Goal: Navigation & Orientation: Understand site structure

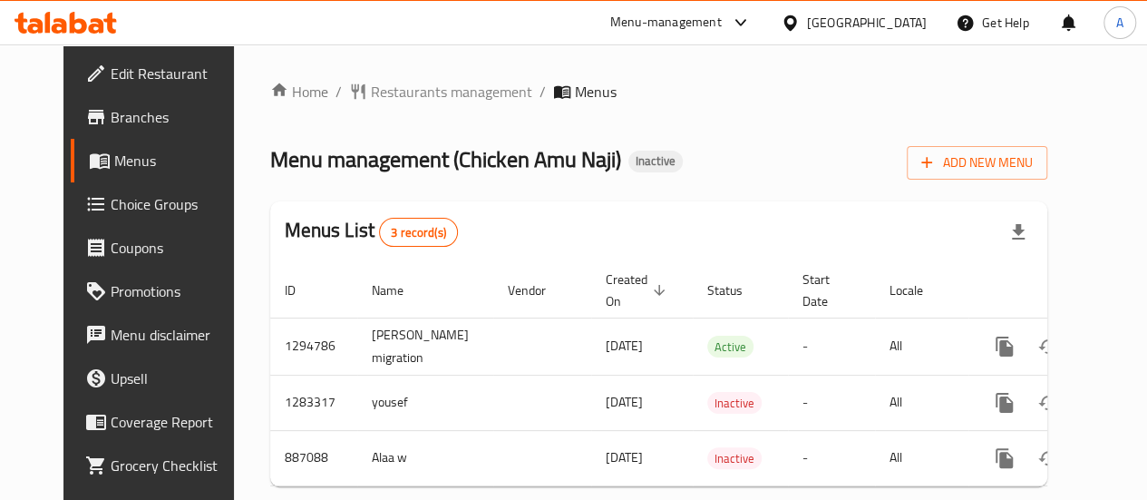
scroll to position [0, 18]
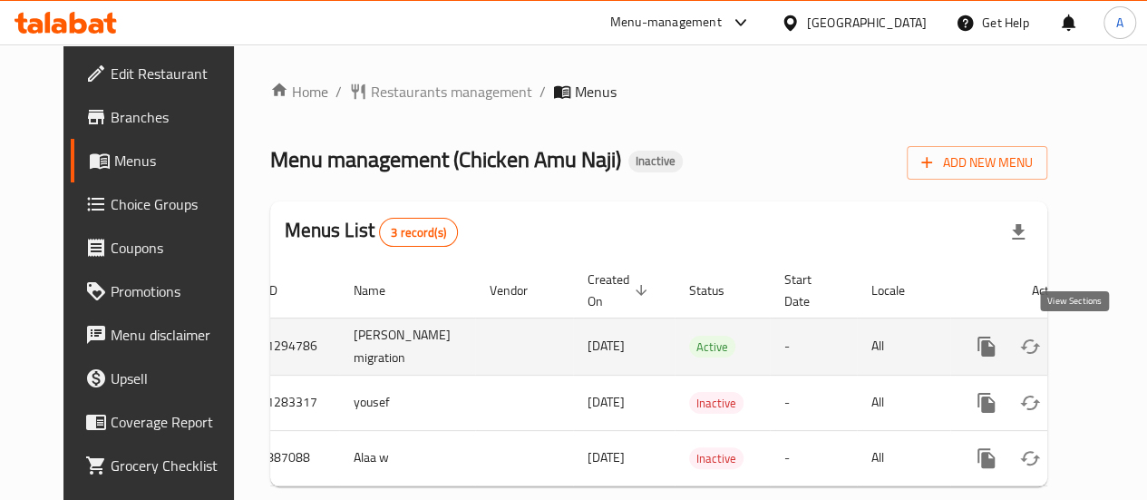
click at [1106, 346] on icon "enhanced table" at bounding box center [1117, 347] width 22 height 22
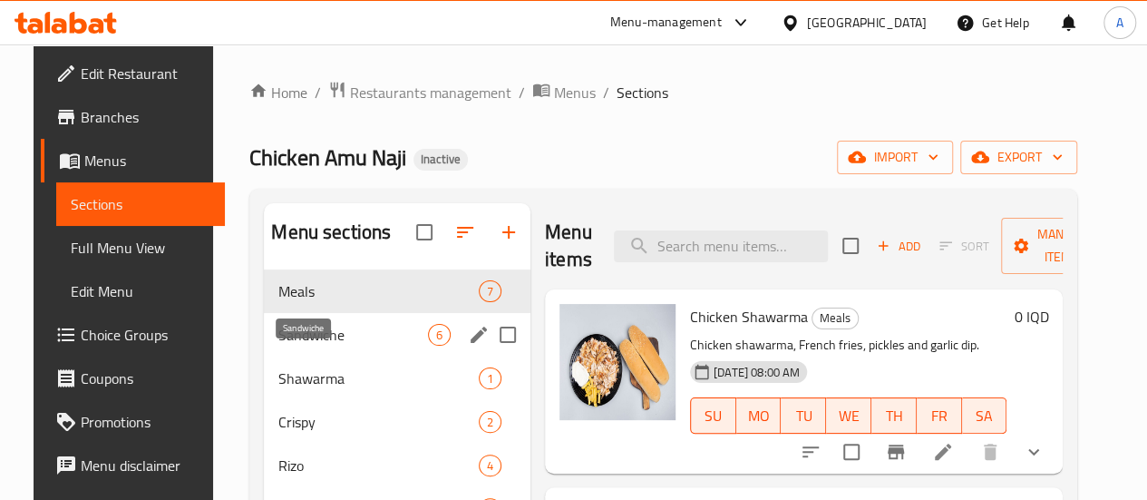
click at [278, 346] on span "Sandwiche" at bounding box center [353, 335] width 150 height 22
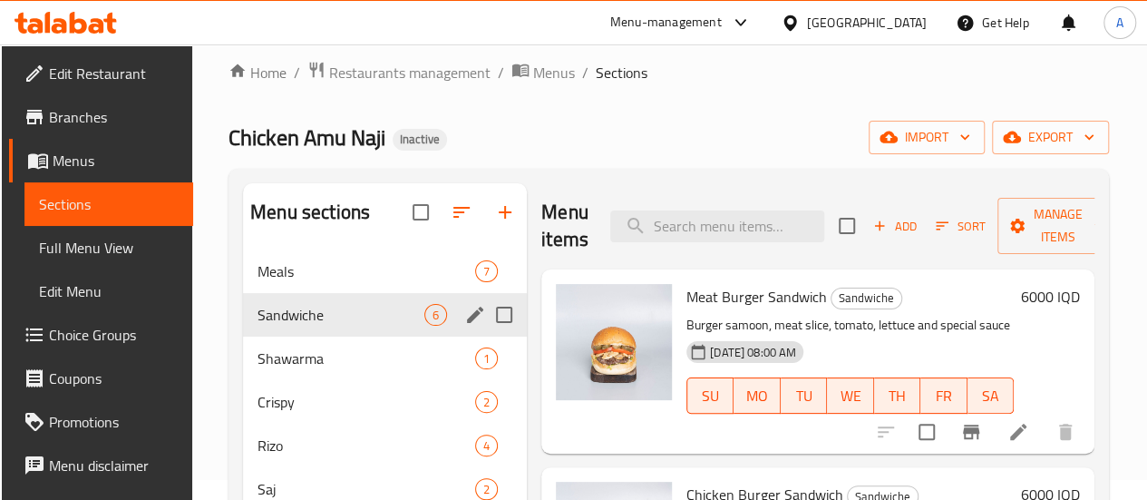
scroll to position [19, 0]
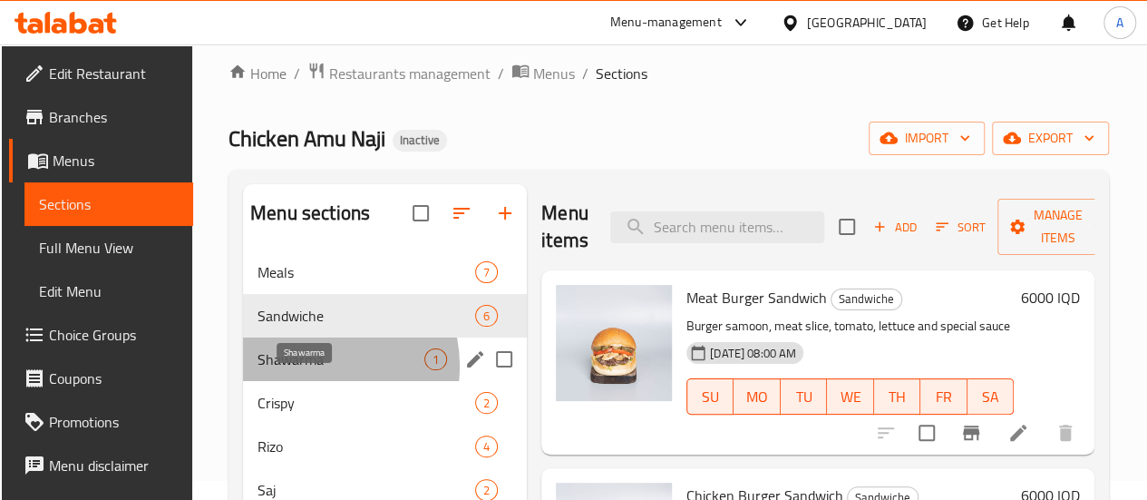
click at [314, 370] on span "Shawarma" at bounding box center [341, 359] width 167 height 22
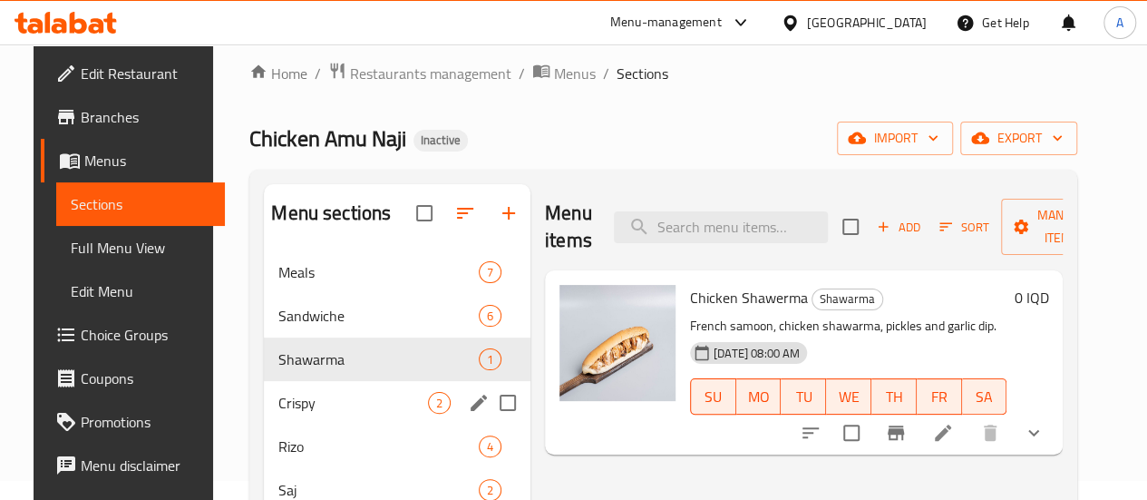
click at [289, 424] on div "Crispy 2" at bounding box center [397, 403] width 267 height 44
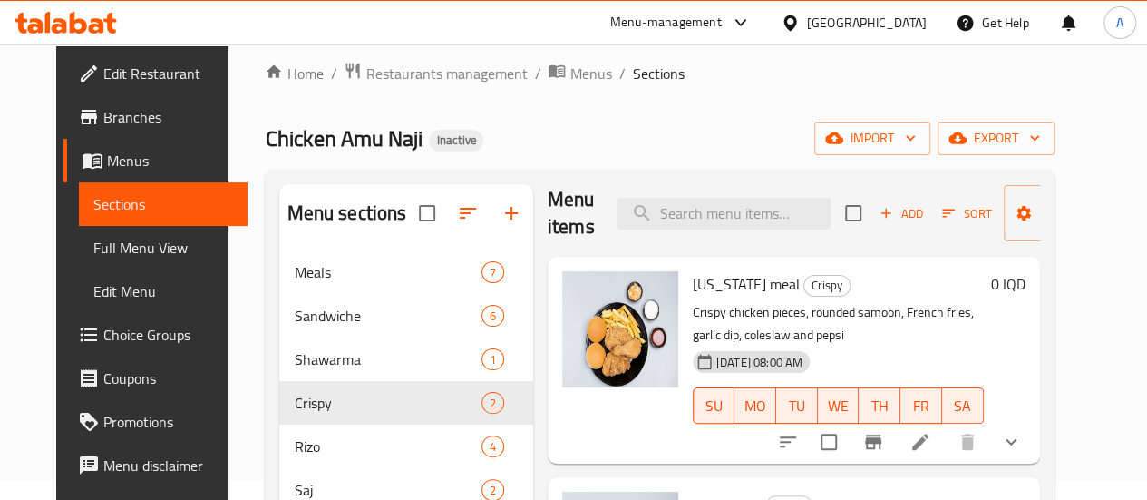
scroll to position [254, 0]
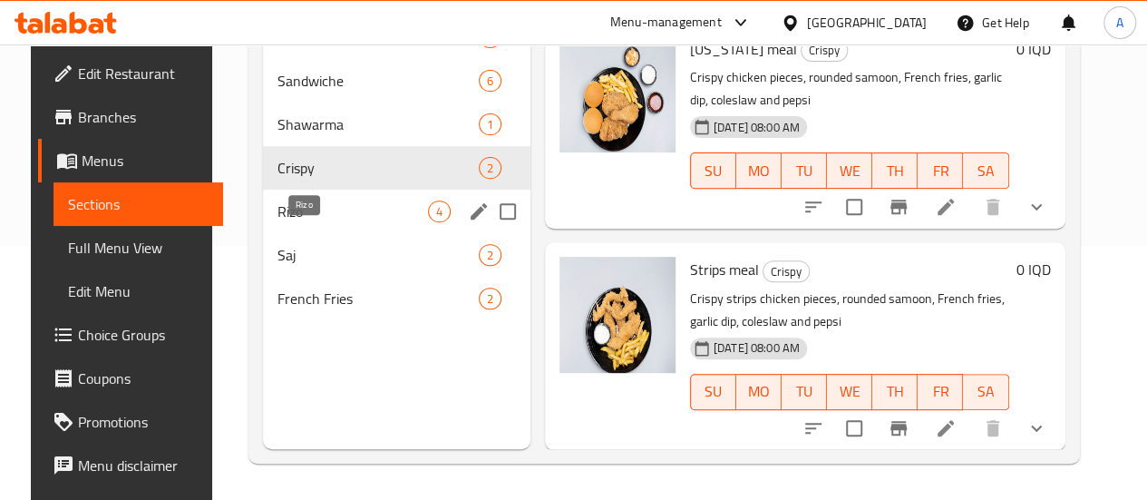
click at [316, 222] on span "Rizo" at bounding box center [353, 211] width 151 height 22
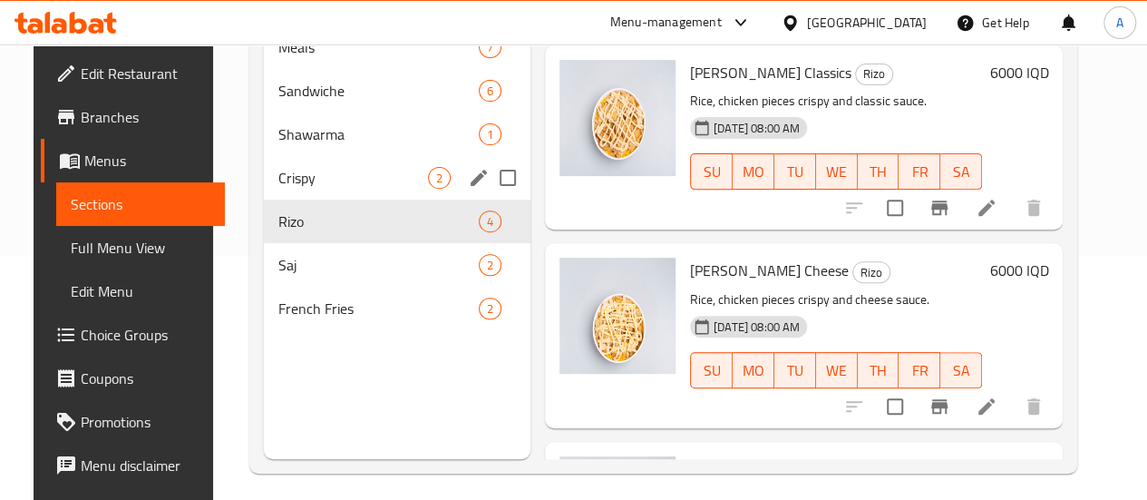
scroll to position [249, 0]
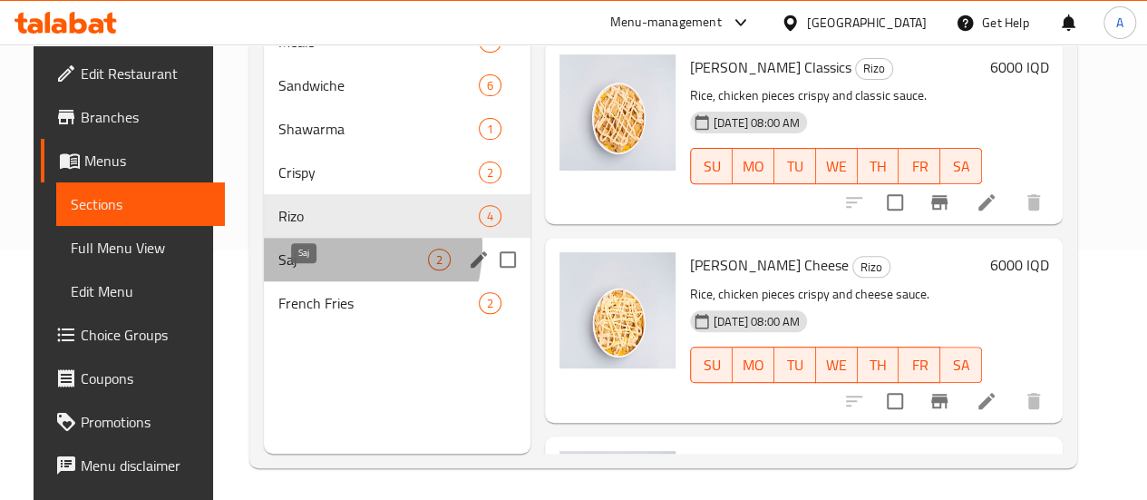
click at [309, 270] on span "Saj" at bounding box center [353, 260] width 150 height 22
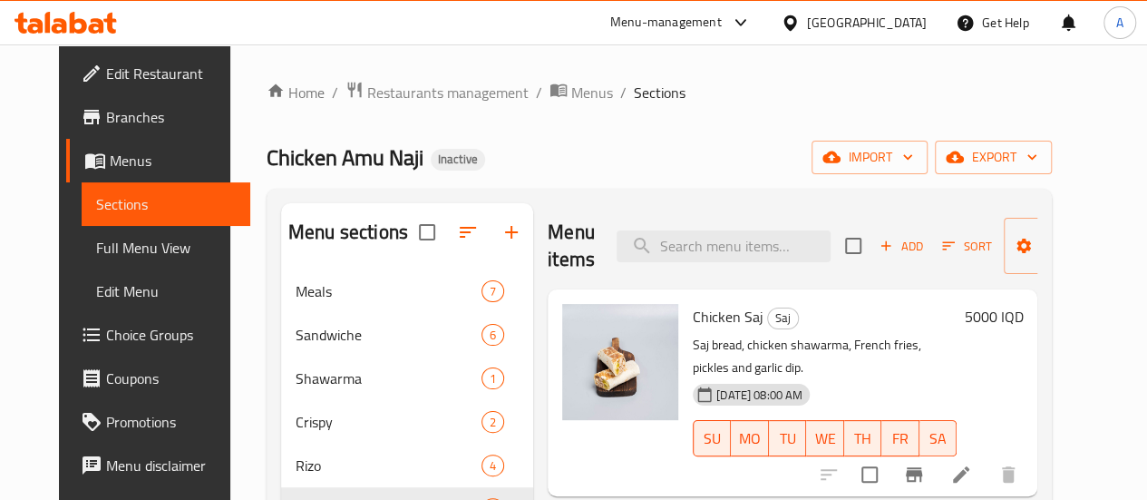
scroll to position [254, 0]
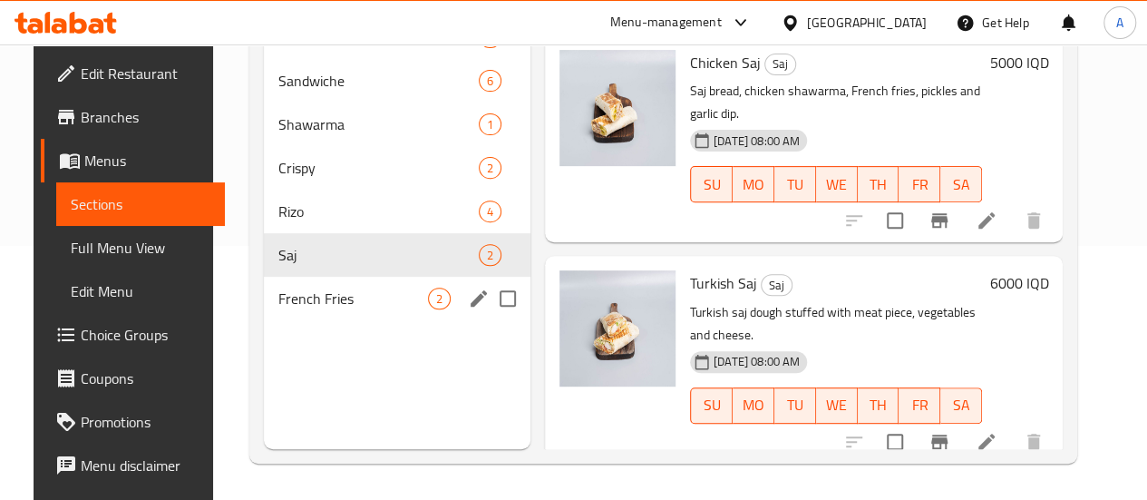
click at [278, 309] on span "French Fries" at bounding box center [353, 299] width 150 height 22
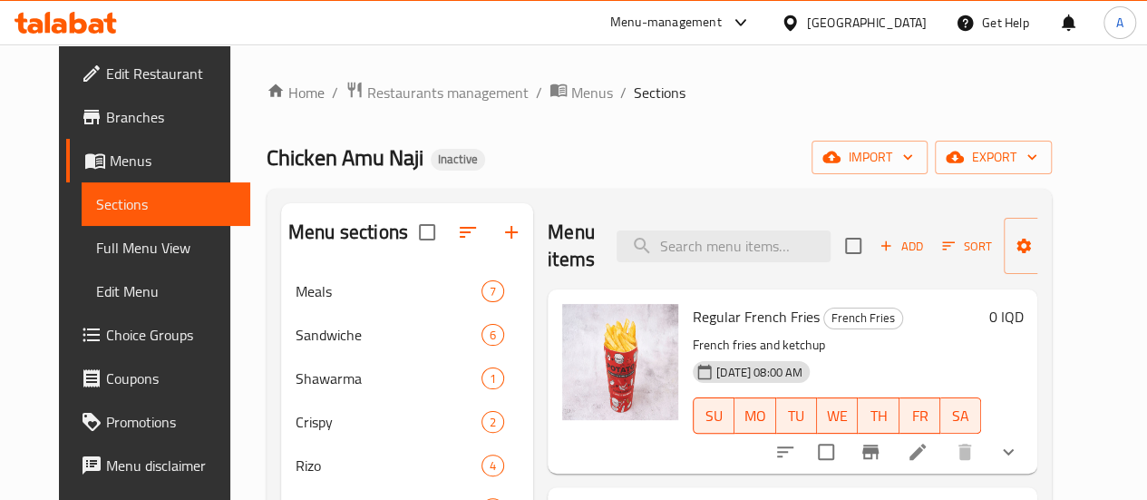
scroll to position [254, 0]
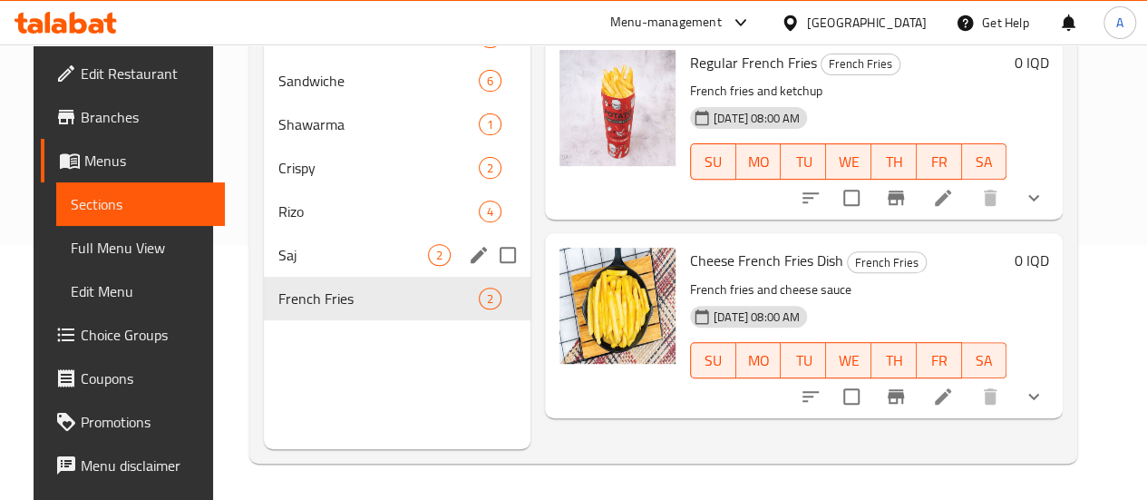
click at [348, 260] on div "Saj 2" at bounding box center [397, 255] width 267 height 44
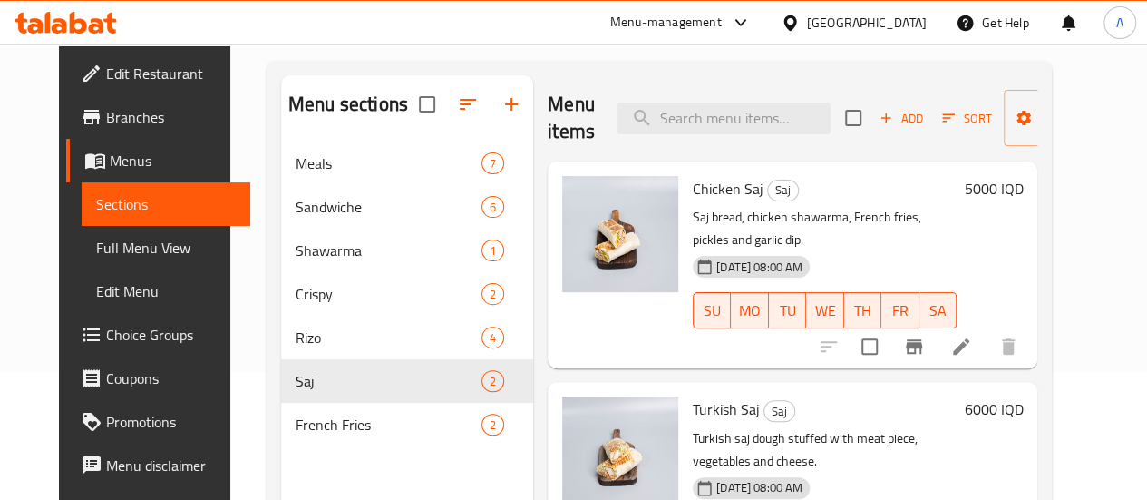
scroll to position [161, 0]
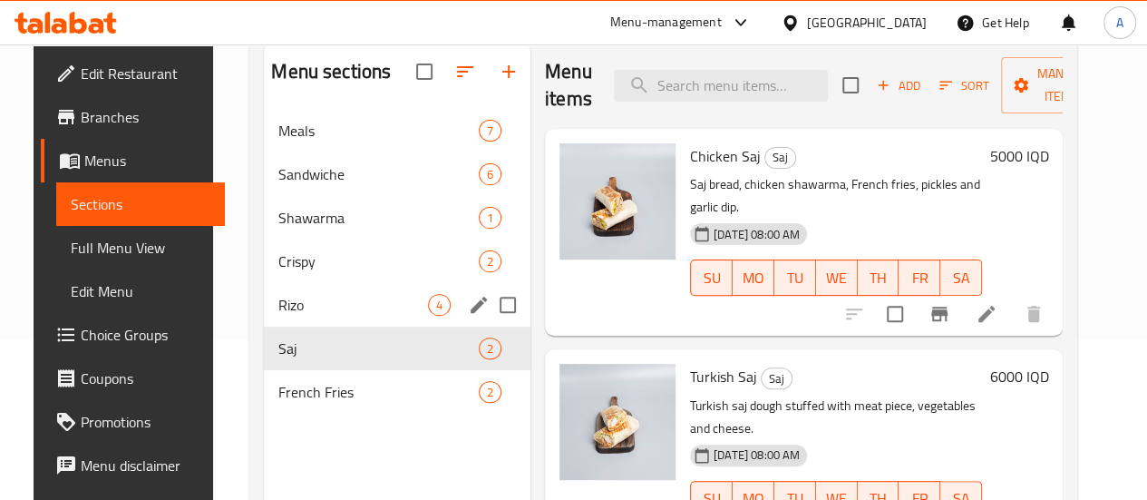
click at [338, 316] on span "Rizo" at bounding box center [353, 305] width 150 height 22
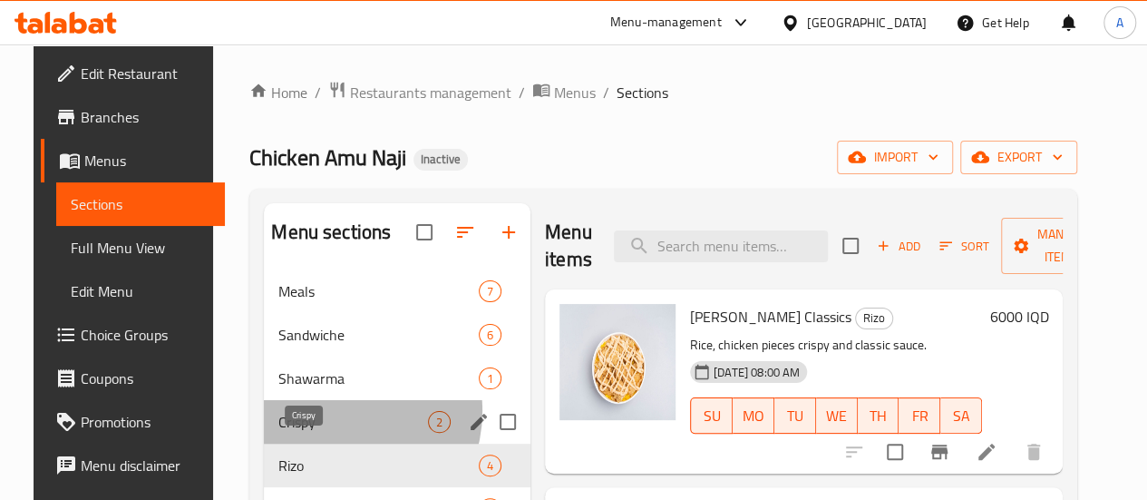
click at [316, 433] on span "Crispy" at bounding box center [353, 422] width 150 height 22
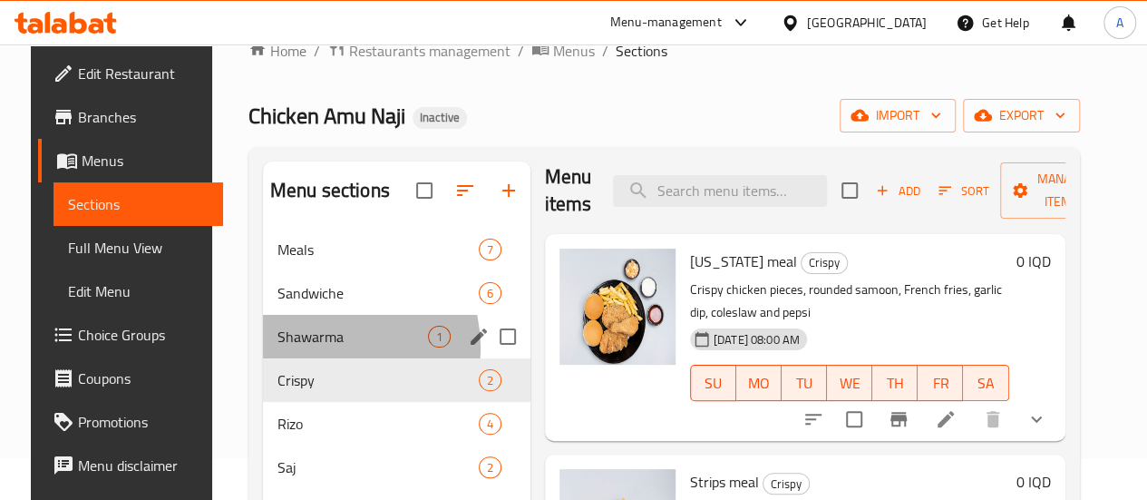
click at [309, 358] on div "Shawarma 1" at bounding box center [397, 337] width 268 height 44
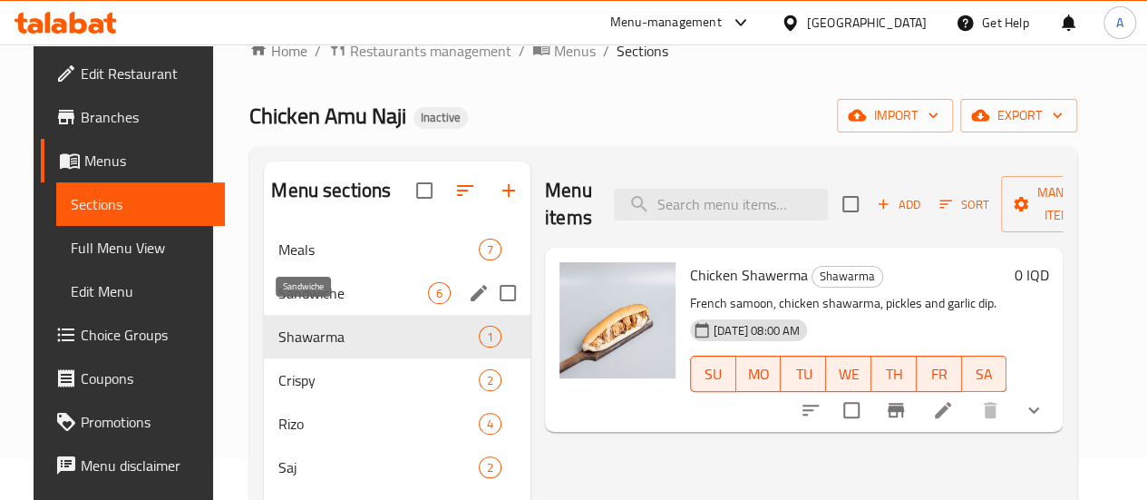
click at [307, 304] on span "Sandwiche" at bounding box center [353, 293] width 150 height 22
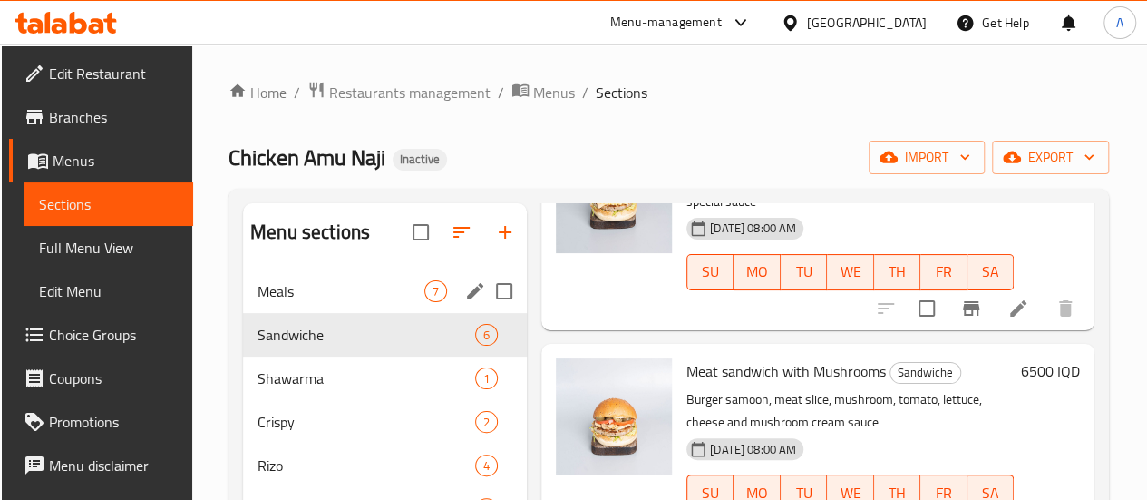
click at [315, 300] on div "Meals 7" at bounding box center [385, 291] width 284 height 44
